Goal: Check status: Check status

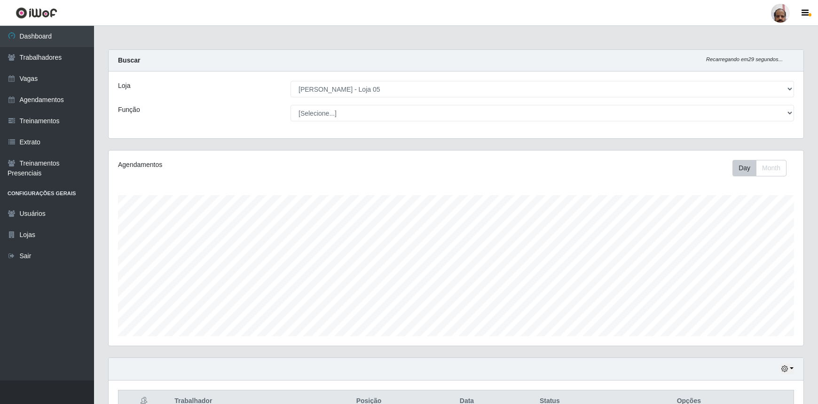
select select "252"
click at [776, 166] on button "Month" at bounding box center [771, 168] width 31 height 16
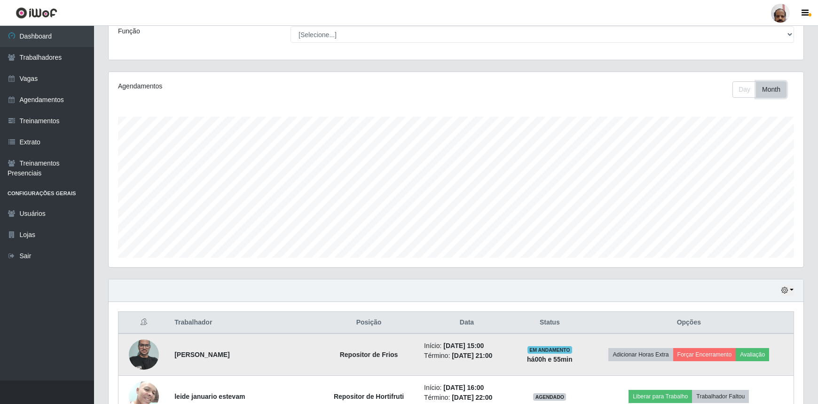
scroll to position [119, 0]
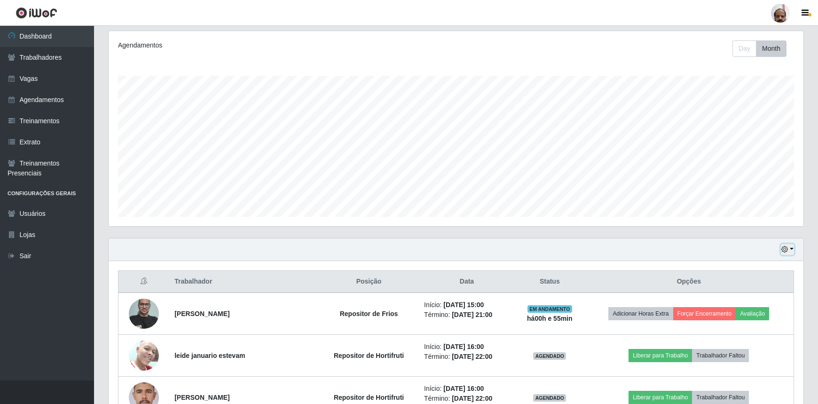
click at [791, 246] on button "button" at bounding box center [787, 249] width 13 height 11
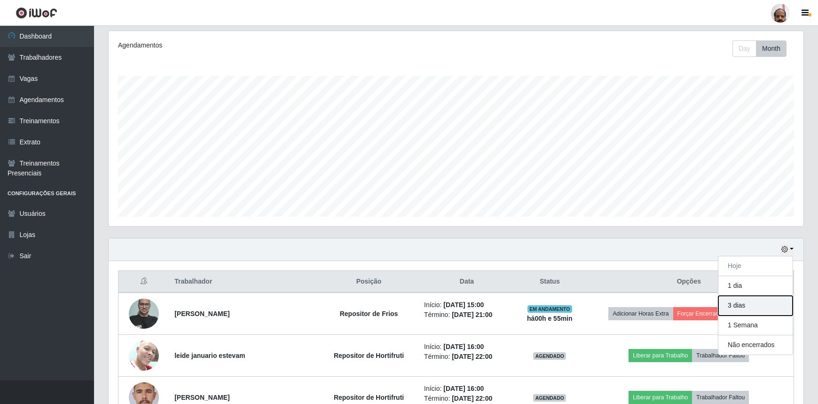
click at [745, 301] on button "3 dias" at bounding box center [755, 306] width 74 height 20
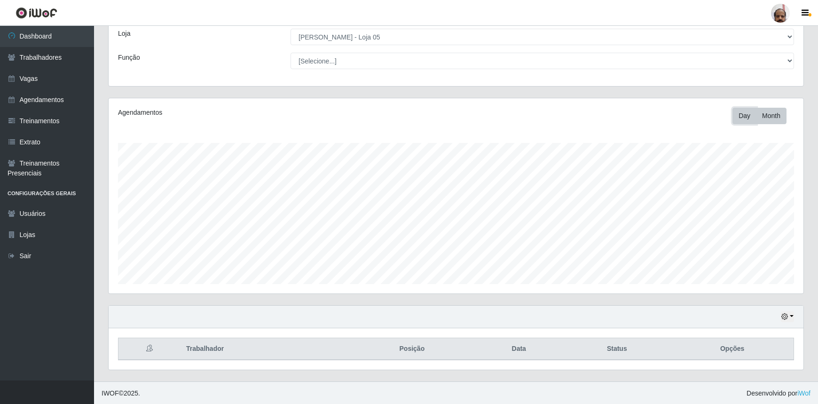
click at [741, 113] on button "Day" at bounding box center [745, 116] width 24 height 16
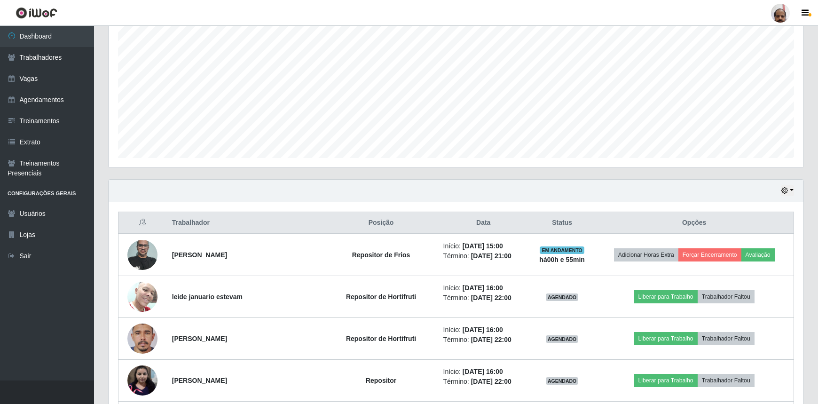
scroll to position [9, 0]
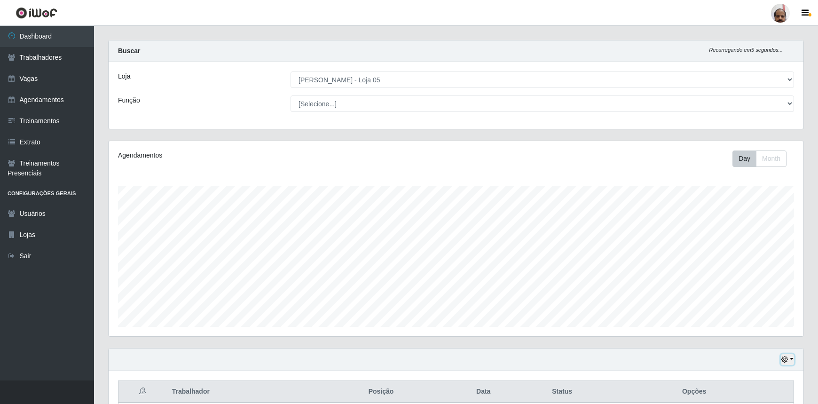
click at [789, 355] on button "button" at bounding box center [787, 359] width 13 height 11
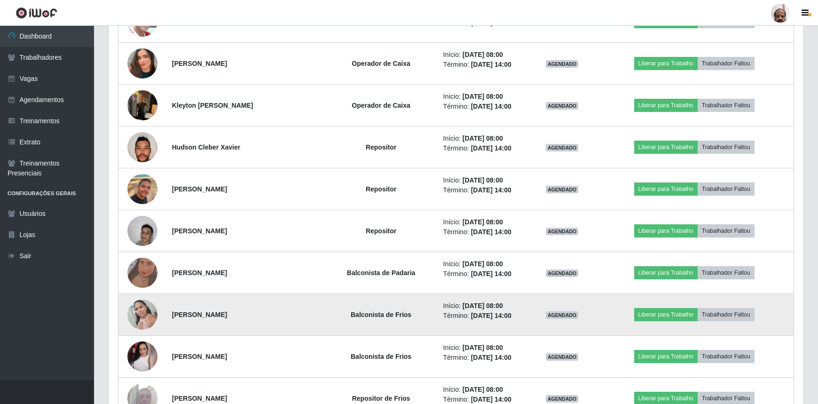
scroll to position [1164, 0]
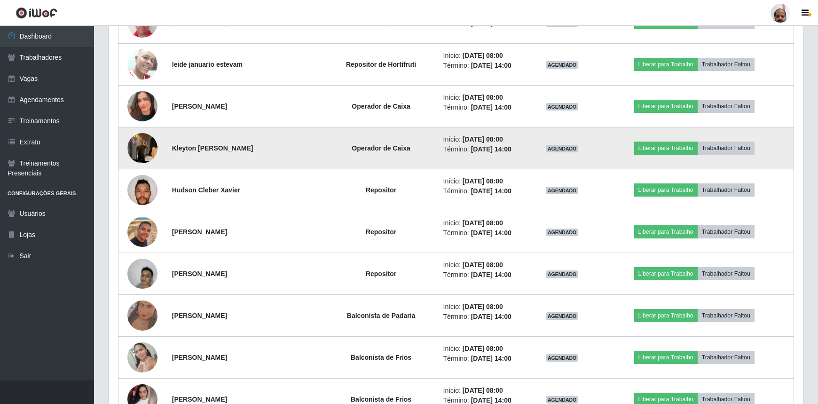
click at [141, 146] on img at bounding box center [142, 148] width 30 height 40
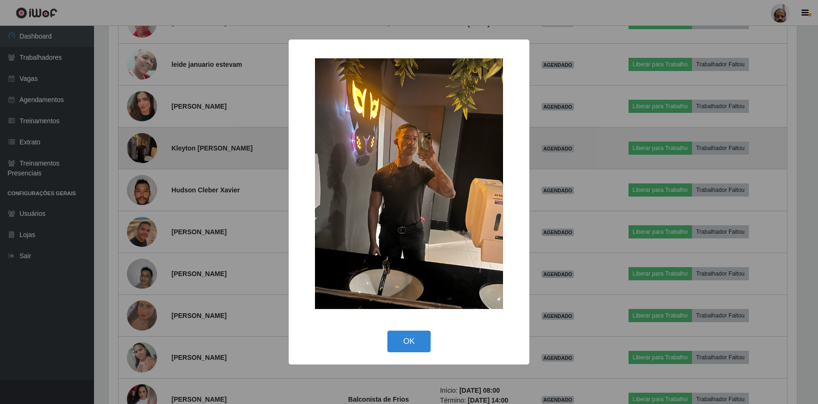
scroll to position [195, 691]
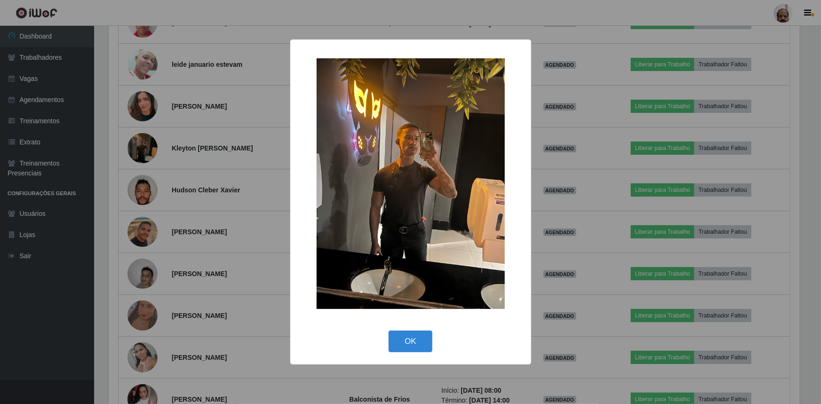
click at [146, 162] on div "× OK Cancel" at bounding box center [410, 202] width 821 height 404
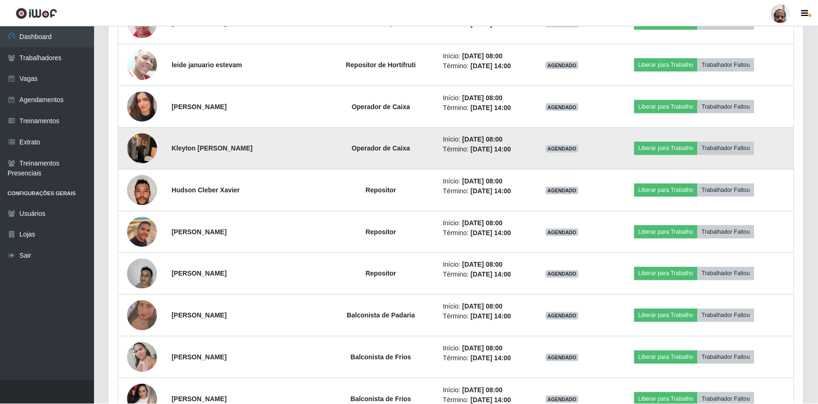
scroll to position [195, 695]
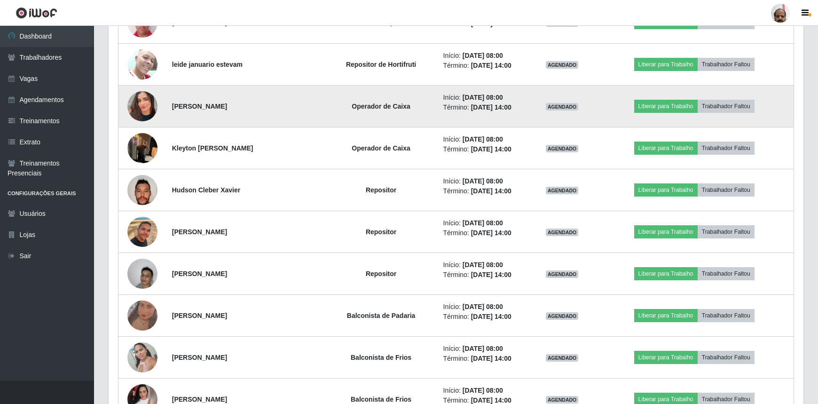
click at [142, 110] on img at bounding box center [142, 106] width 30 height 54
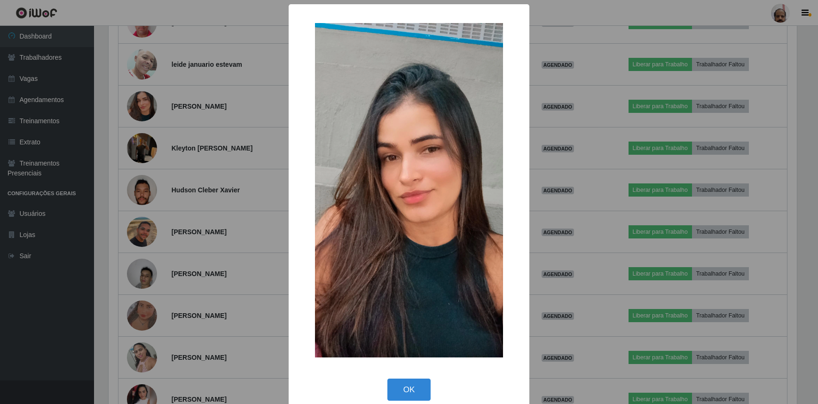
scroll to position [195, 691]
click at [142, 109] on div "× OK Cancel" at bounding box center [410, 202] width 821 height 404
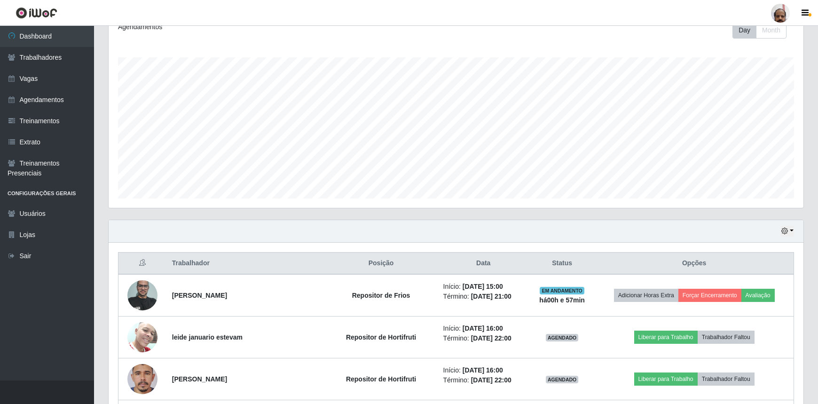
scroll to position [0, 0]
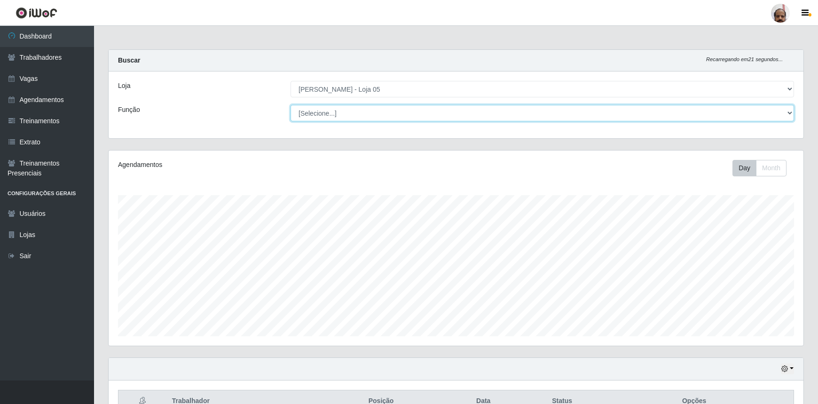
click at [373, 114] on select "[Selecione...] ASG ASG + ASG ++ Auxiliar de Depósito Auxiliar de Depósito + Aux…" at bounding box center [543, 113] width 504 height 16
select select "22"
click at [291, 105] on select "[Selecione...] ASG ASG + ASG ++ Auxiliar de Depósito Auxiliar de Depósito + Aux…" at bounding box center [543, 113] width 504 height 16
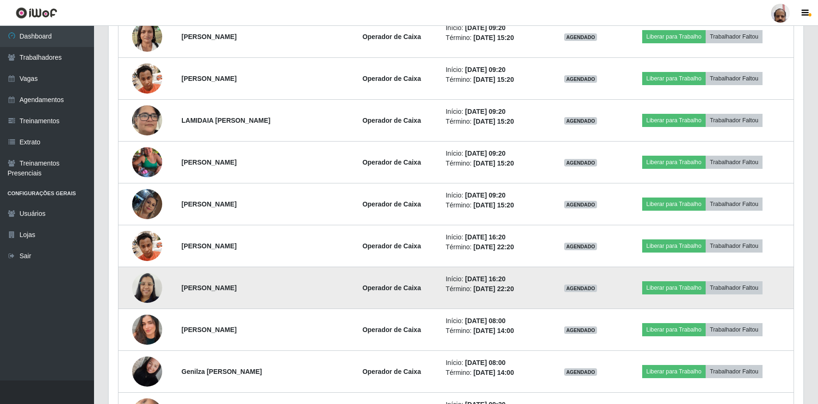
scroll to position [522, 0]
